Goal: Transaction & Acquisition: Purchase product/service

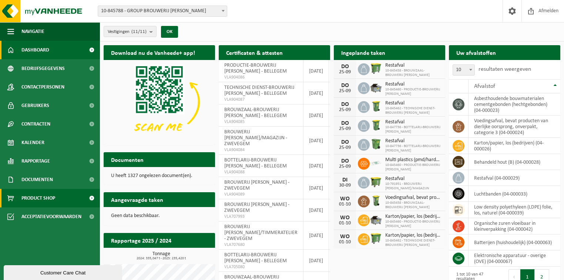
click at [28, 195] on span "Product Shop" at bounding box center [38, 198] width 34 height 19
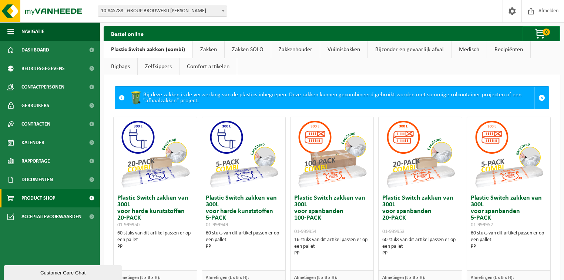
click at [223, 10] on b at bounding box center [223, 11] width 3 height 2
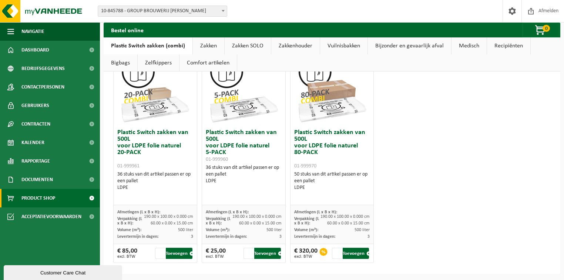
scroll to position [511, 0]
